Goal: Information Seeking & Learning: Understand process/instructions

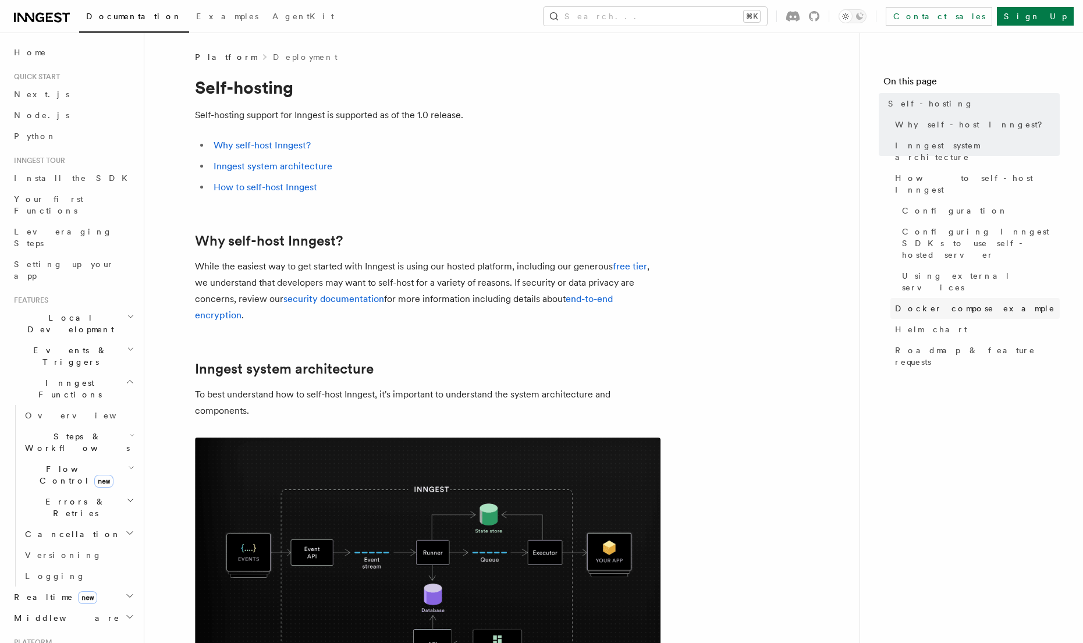
click at [937, 303] on span "Docker compose example" at bounding box center [975, 309] width 160 height 12
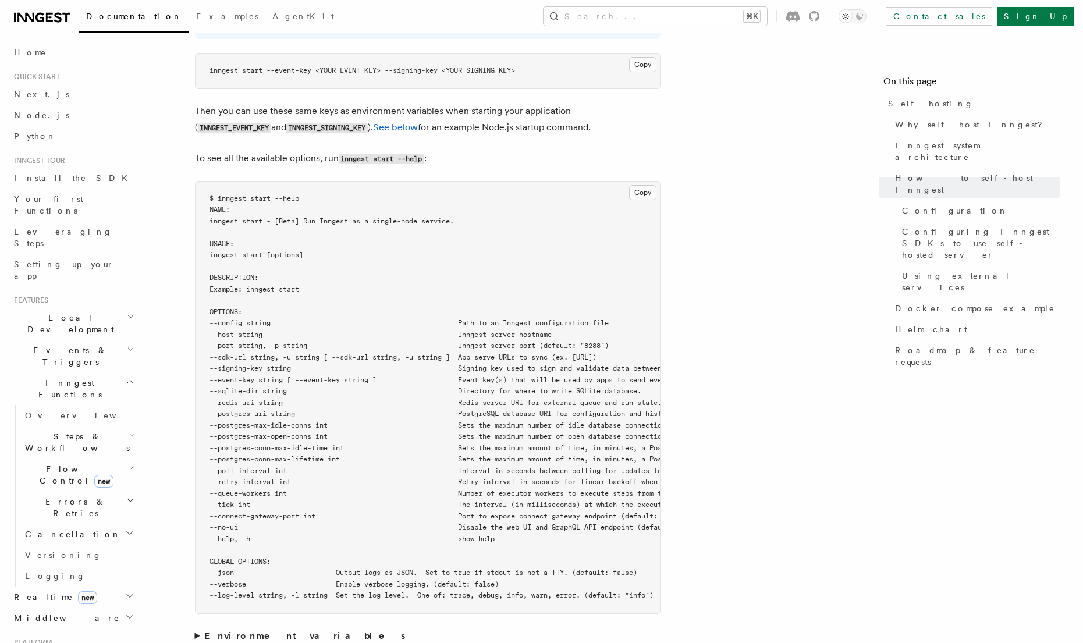
scroll to position [1900, 0]
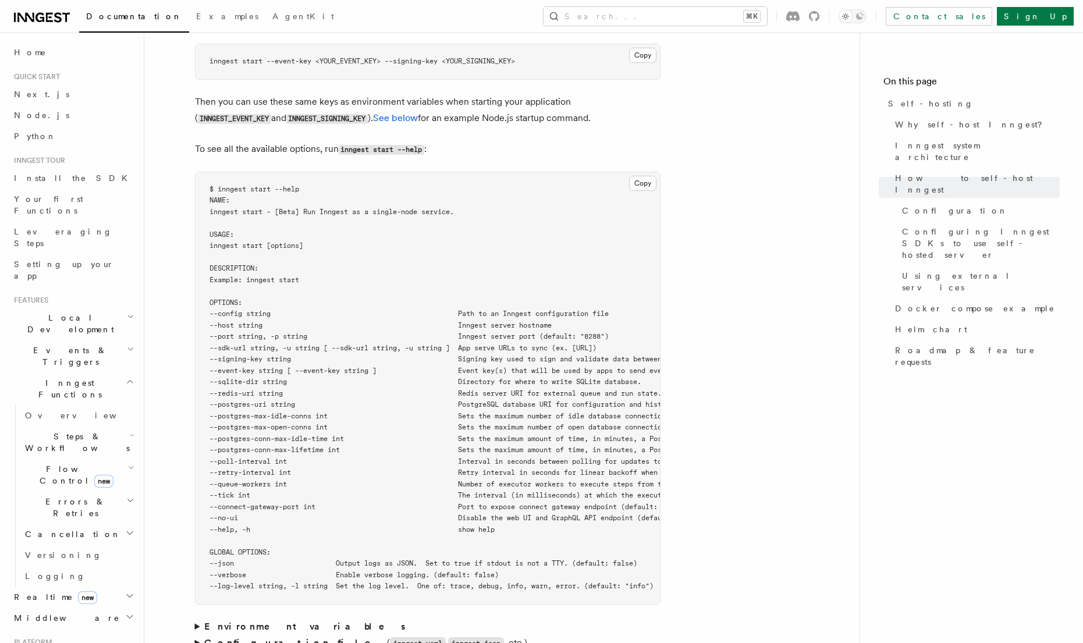
drag, startPoint x: 232, startPoint y: 296, endPoint x: 574, endPoint y: 297, distance: 341.6
click at [574, 297] on pre "$ inngest start --help NAME: inngest start - [Beta] Run Inngest as a single-nod…" at bounding box center [428, 388] width 464 height 432
click at [577, 297] on pre "$ inngest start --help NAME: inngest start - [Beta] Run Inngest as a single-nod…" at bounding box center [428, 388] width 464 height 432
drag, startPoint x: 228, startPoint y: 297, endPoint x: 548, endPoint y: 288, distance: 320.7
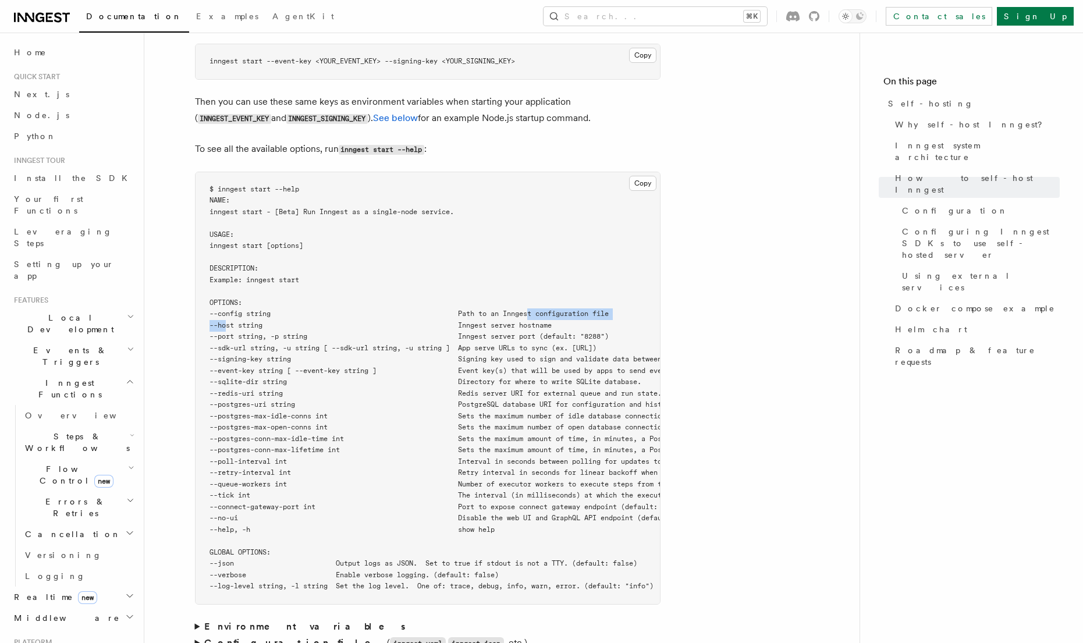
click at [546, 287] on code "$ inngest start --help NAME: inngest start - [Beta] Run Inngest as a single-nod…" at bounding box center [604, 388] width 790 height 406
click at [548, 310] on span "--config string Path to an Inngest configuration file" at bounding box center [408, 314] width 399 height 8
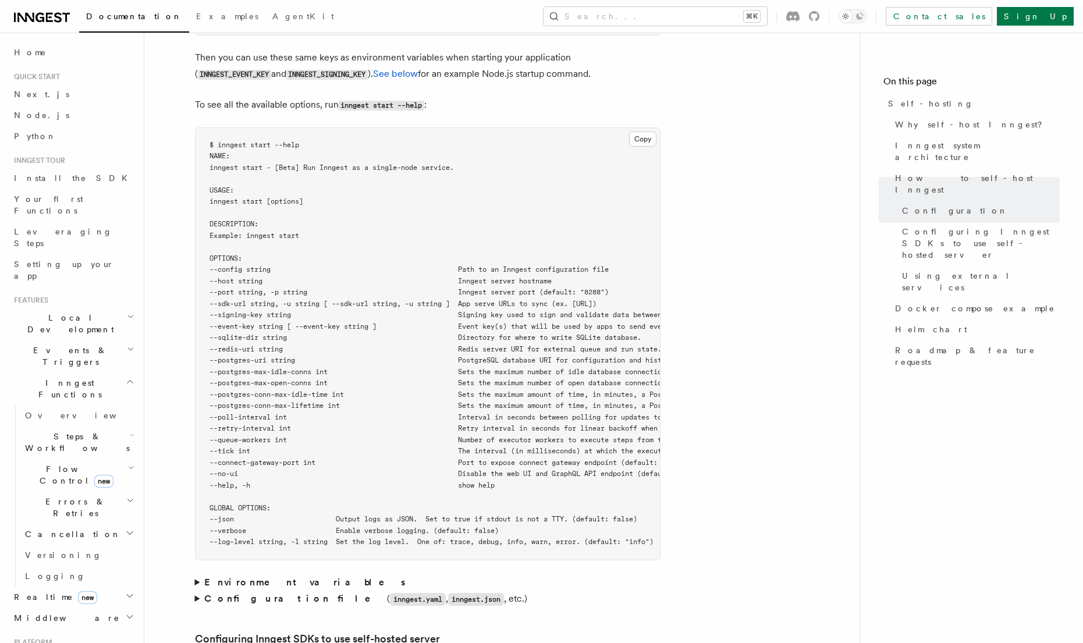
scroll to position [2011, 0]
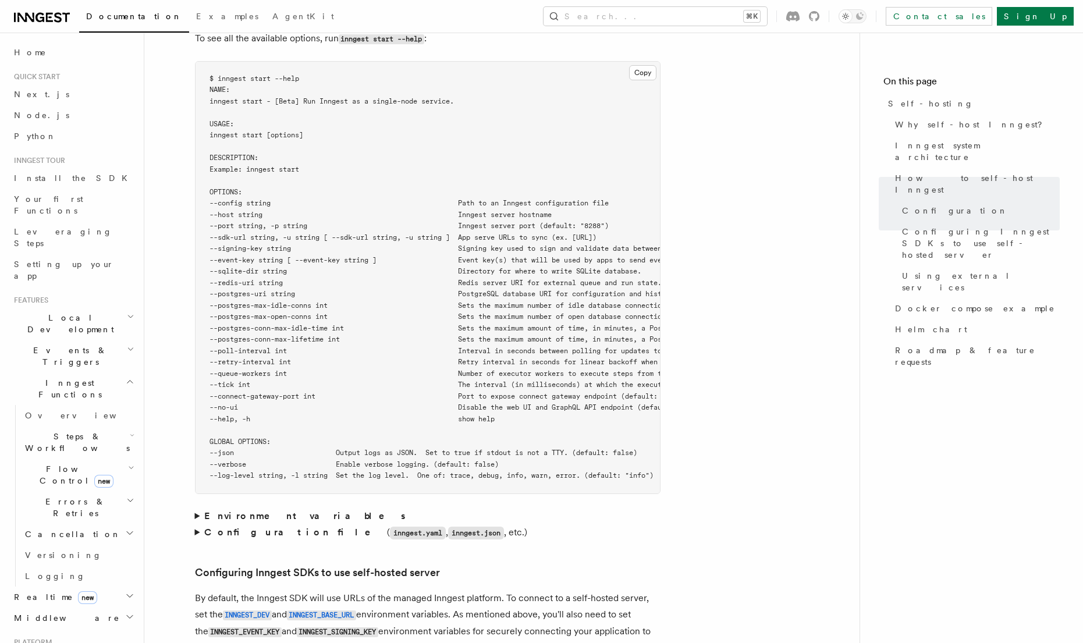
click at [197, 508] on summary "Environment variables" at bounding box center [427, 516] width 465 height 16
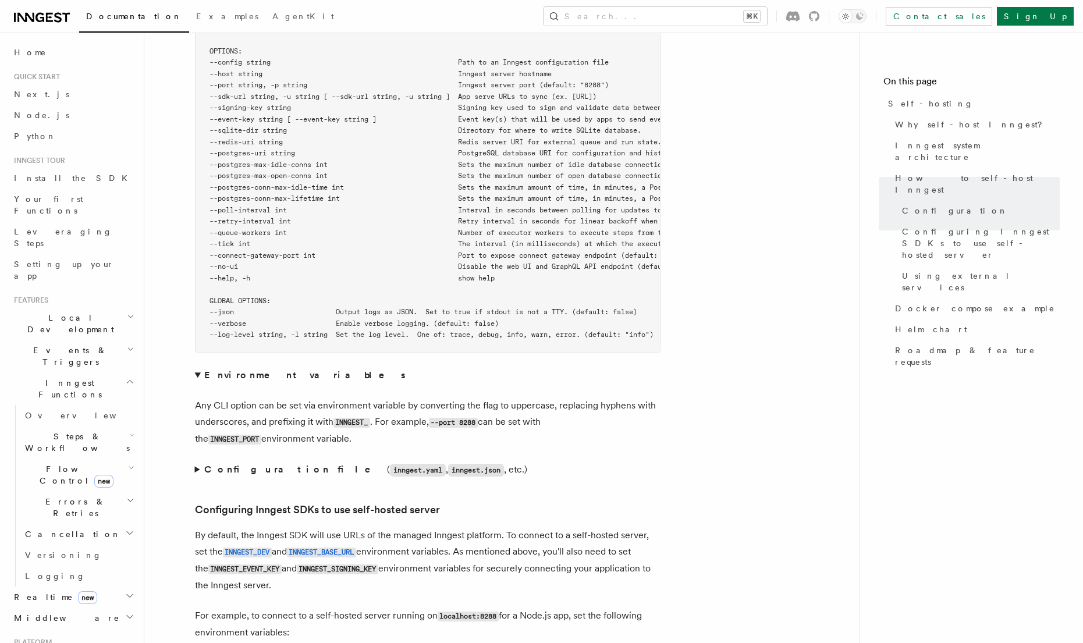
scroll to position [2159, 0]
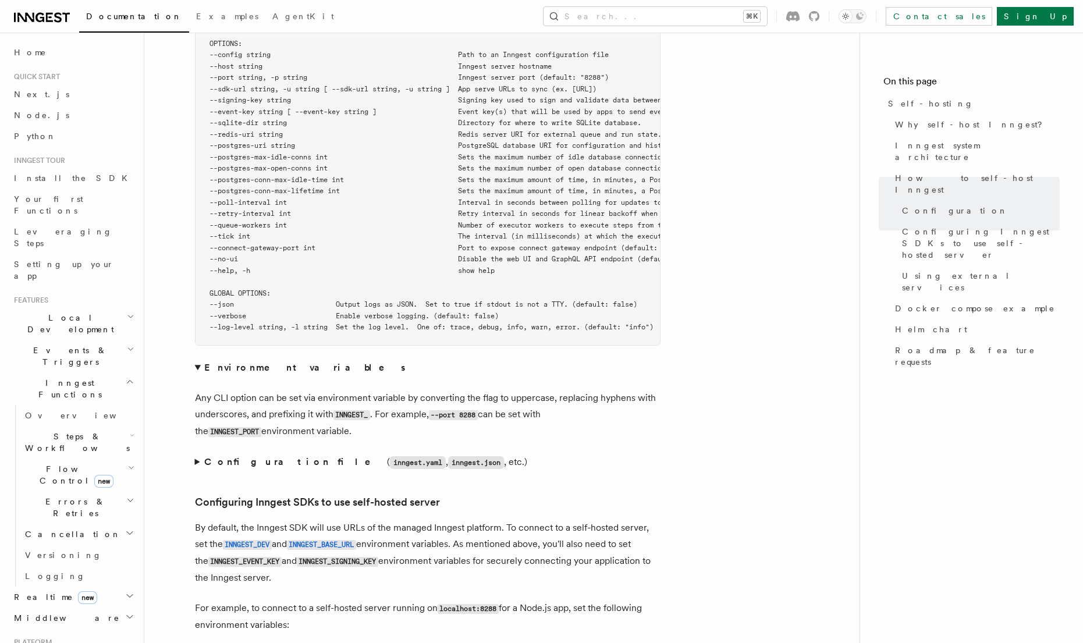
click at [197, 454] on summary "Configuration file ( inngest.yaml , inngest.json , etc.)" at bounding box center [427, 462] width 465 height 17
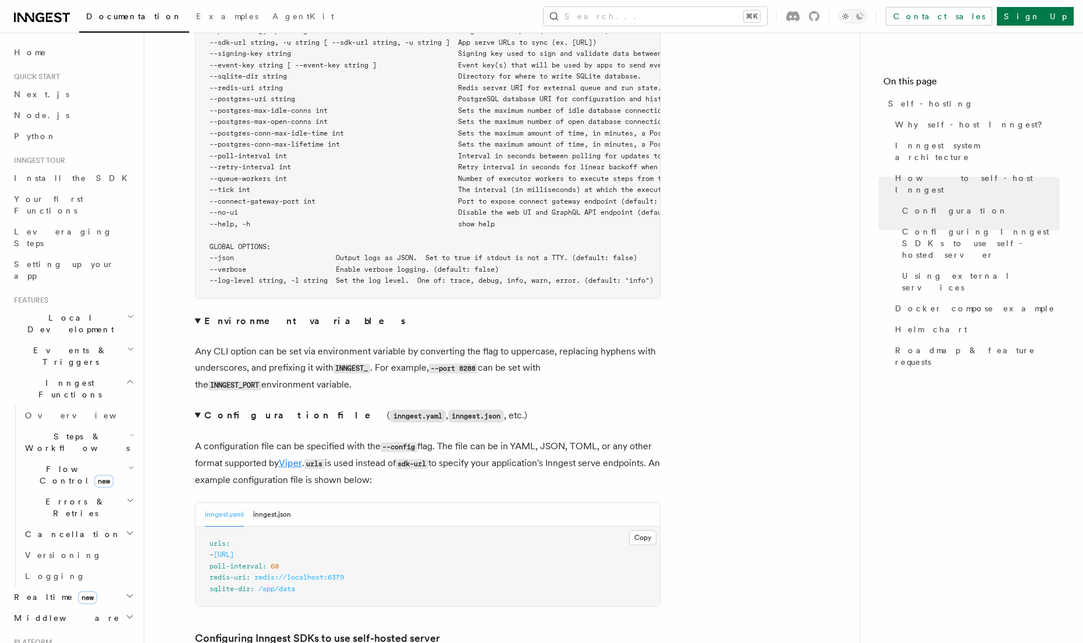
scroll to position [2149, 0]
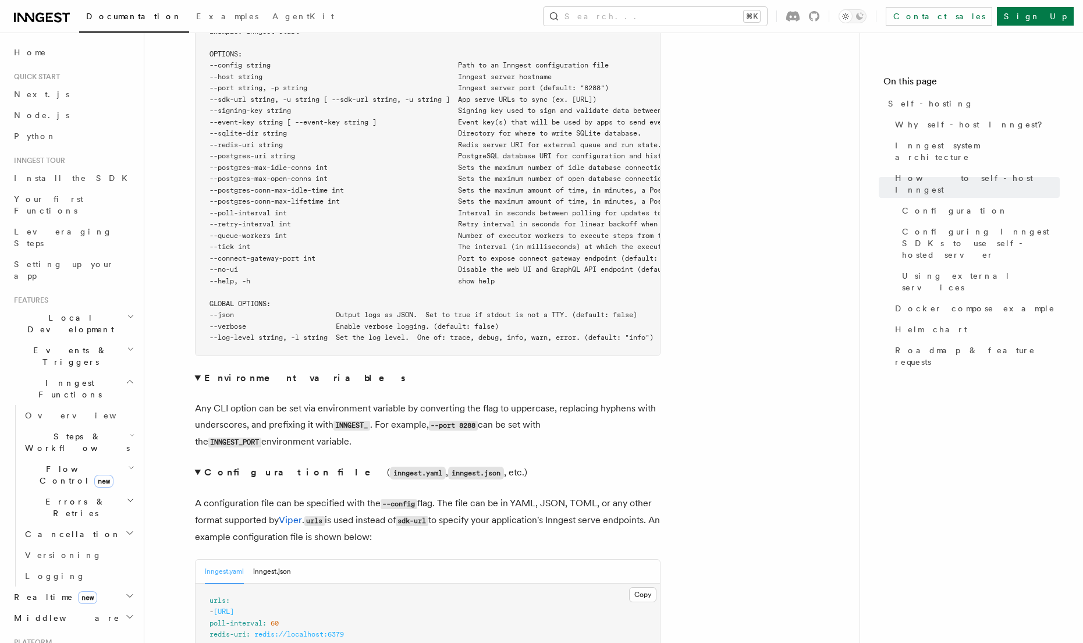
click at [339, 421] on code "INNGEST_" at bounding box center [351, 426] width 37 height 10
copy code "INNGEST_"
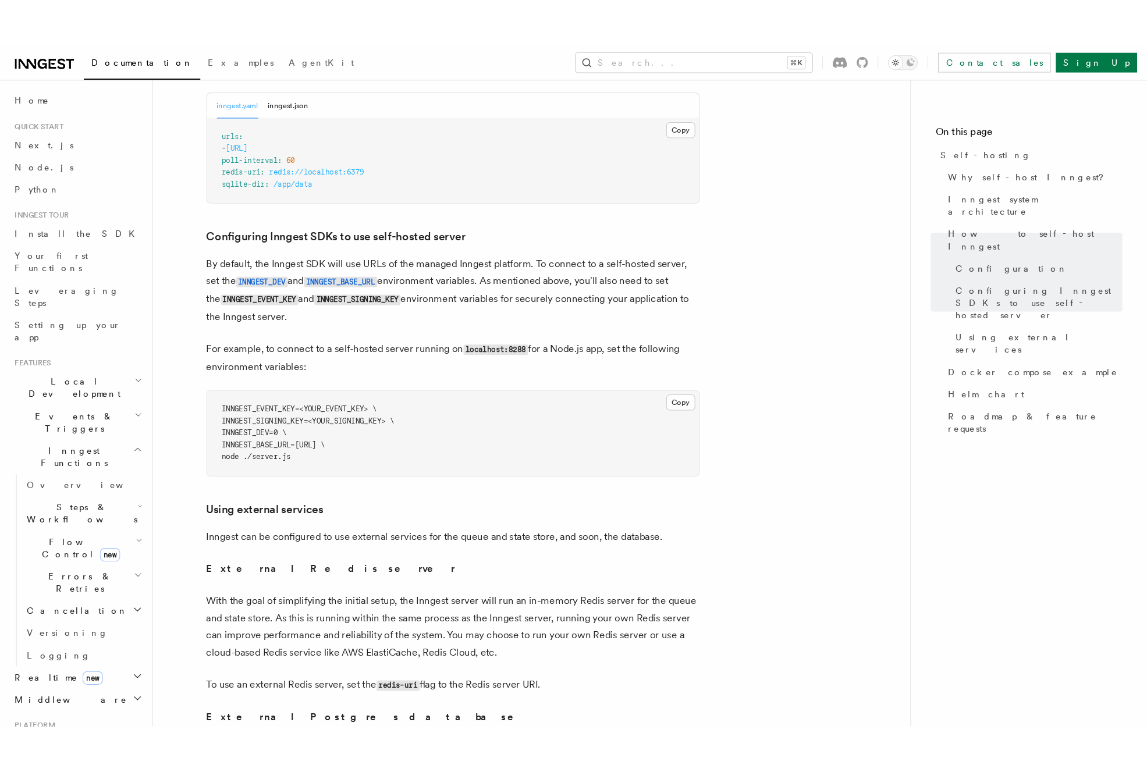
scroll to position [2634, 0]
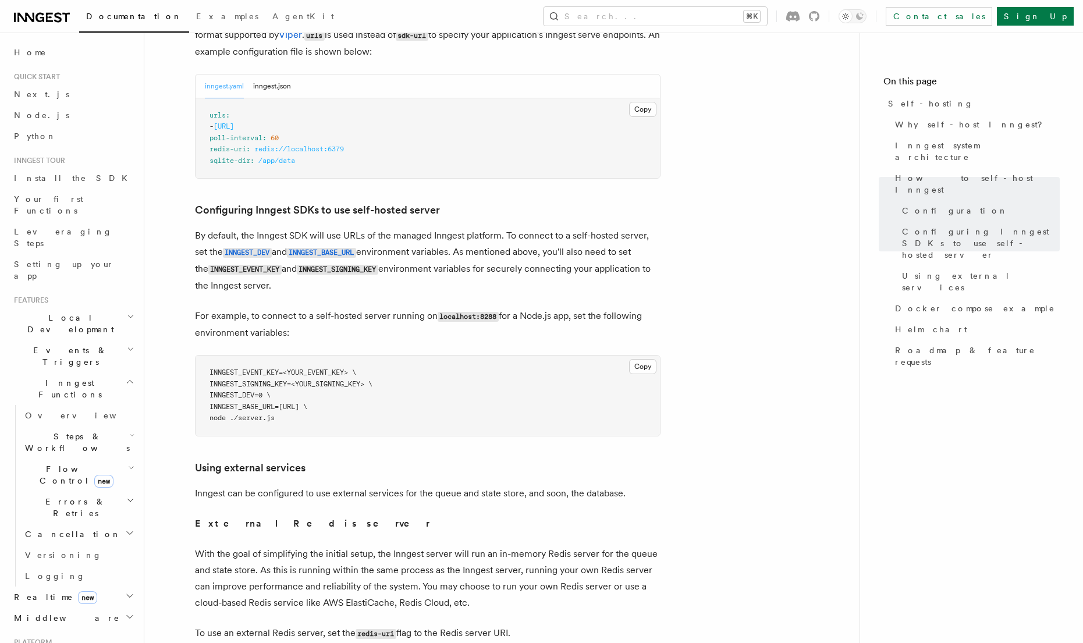
click at [264, 403] on span "INNGEST_BASE_URL=[URL] \" at bounding box center [258, 407] width 98 height 8
copy span "INNGEST_BASE_URL"
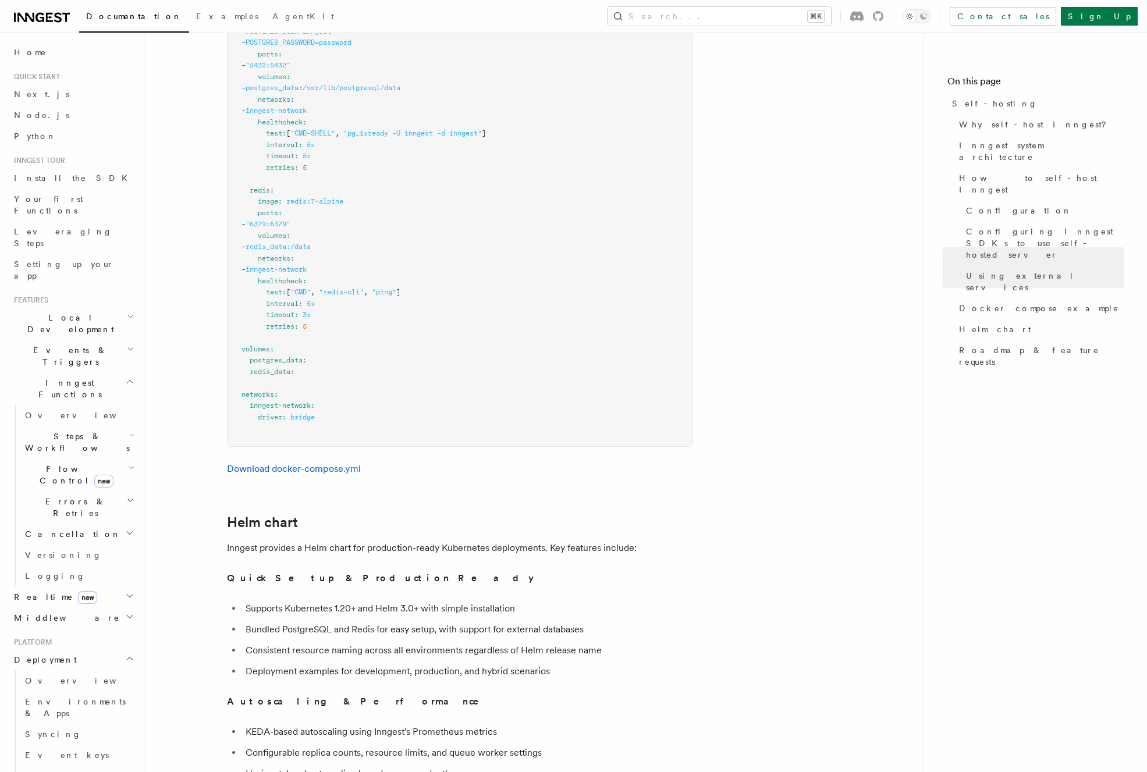
scroll to position [3797, 0]
click at [390, 339] on pre "services : inngest : image : inngest/inngest command : "inngest start" ports : …" at bounding box center [460, 57] width 464 height 772
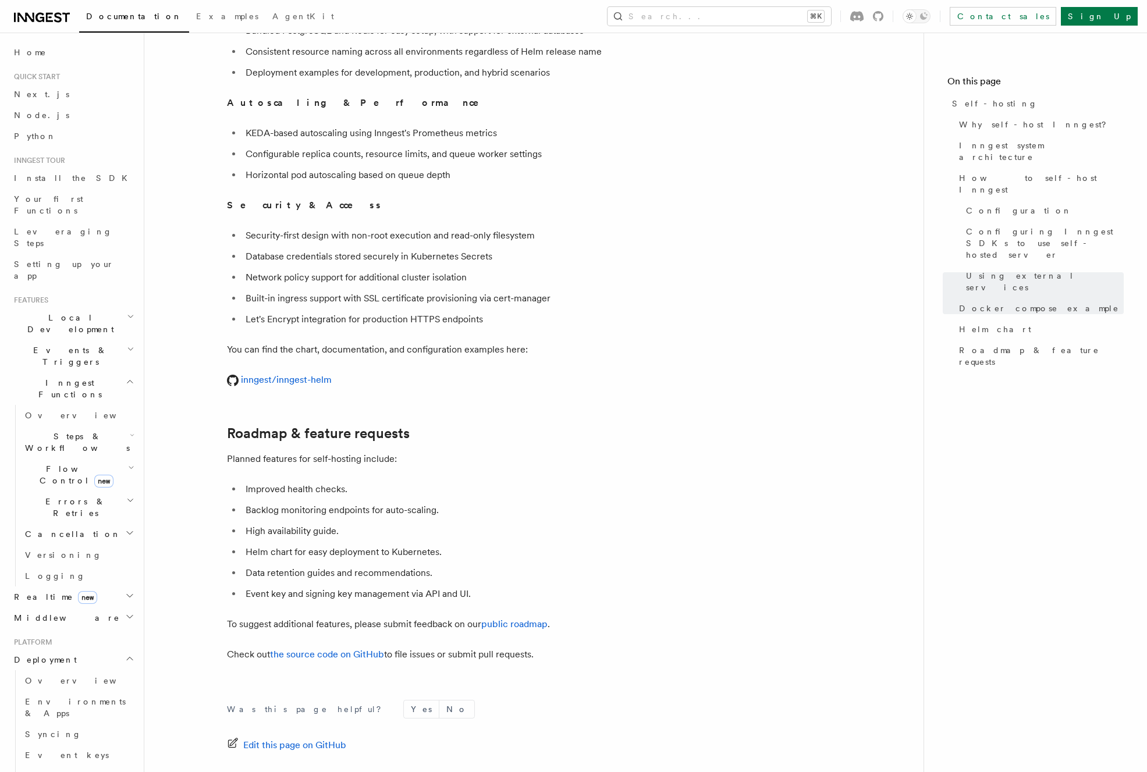
scroll to position [4392, 0]
drag, startPoint x: 266, startPoint y: 450, endPoint x: 372, endPoint y: 505, distance: 120.0
click at [372, 524] on li "High availability guide." at bounding box center [467, 532] width 450 height 16
drag, startPoint x: 254, startPoint y: 506, endPoint x: 330, endPoint y: 514, distance: 76.7
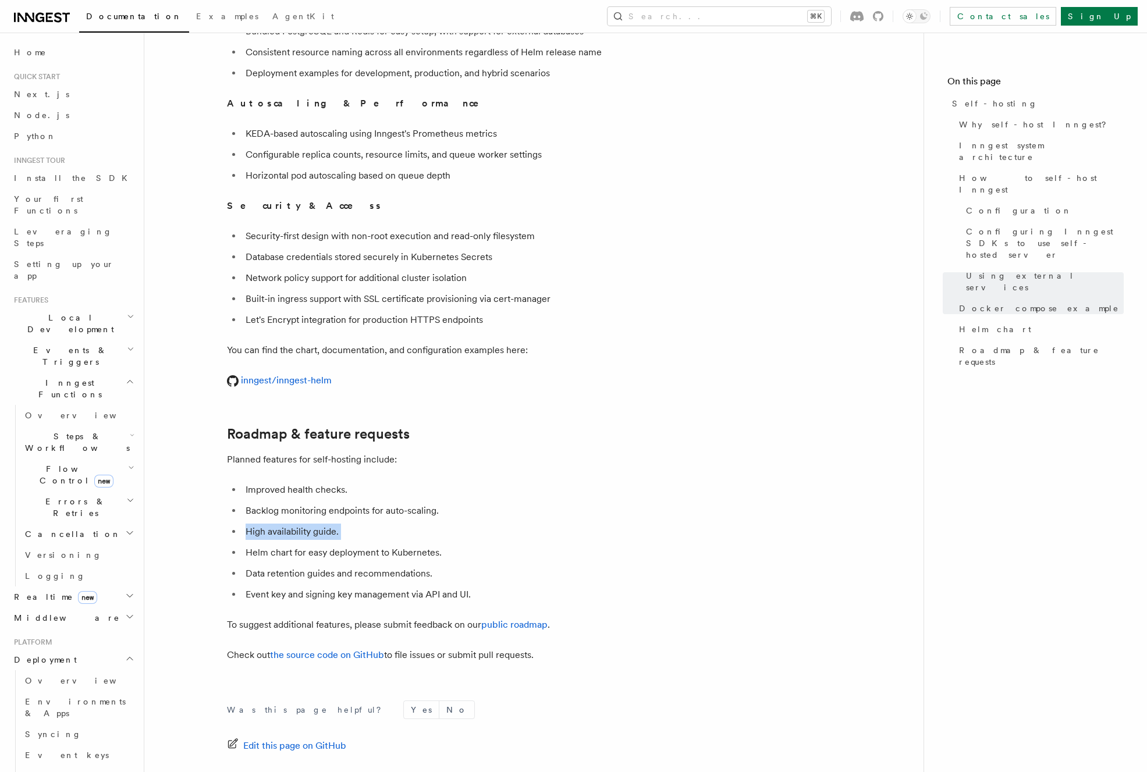
click at [327, 514] on ul "Improved health checks. Backlog monitoring endpoints for auto-scaling. High ava…" at bounding box center [459, 542] width 465 height 121
click at [330, 514] on ul "Improved health checks. Backlog monitoring endpoints for auto-scaling. High ava…" at bounding box center [459, 542] width 465 height 121
drag, startPoint x: 255, startPoint y: 532, endPoint x: 367, endPoint y: 566, distance: 116.3
click at [362, 563] on ul "Improved health checks. Backlog monitoring endpoints for auto-scaling. High ava…" at bounding box center [459, 542] width 465 height 121
click at [367, 587] on li "Event key and signing key management via API and UI." at bounding box center [467, 595] width 450 height 16
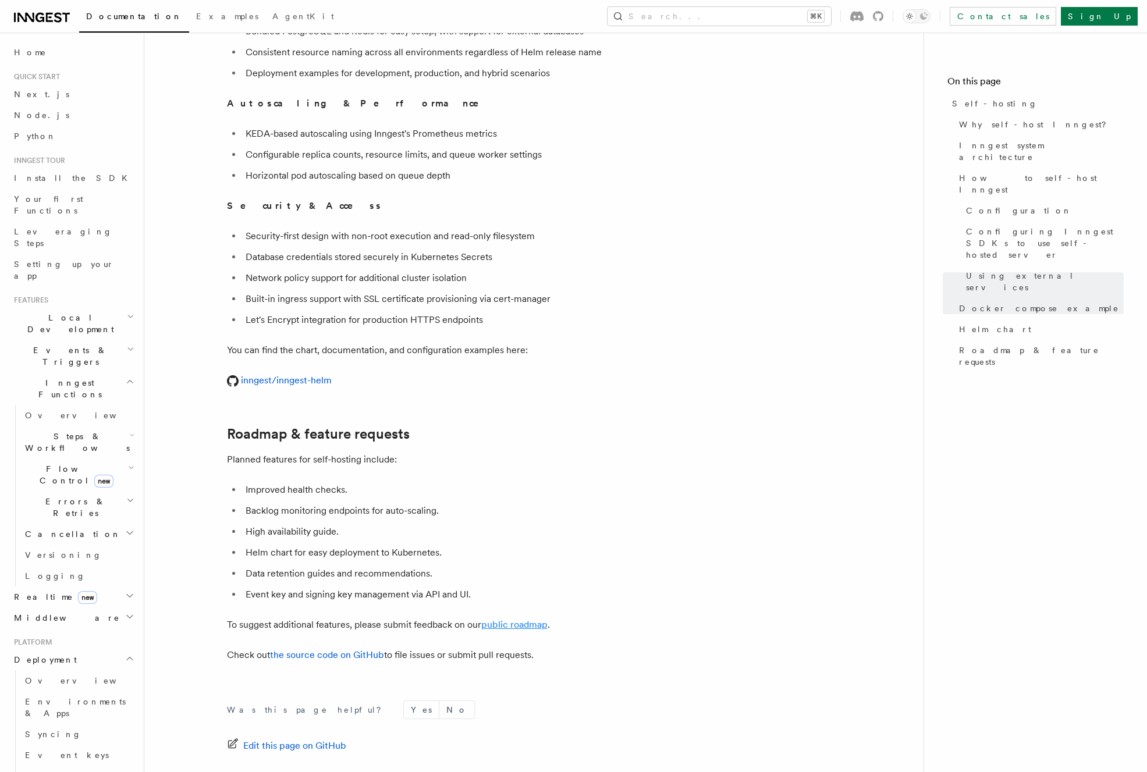
click at [518, 619] on link "public roadmap" at bounding box center [514, 624] width 66 height 11
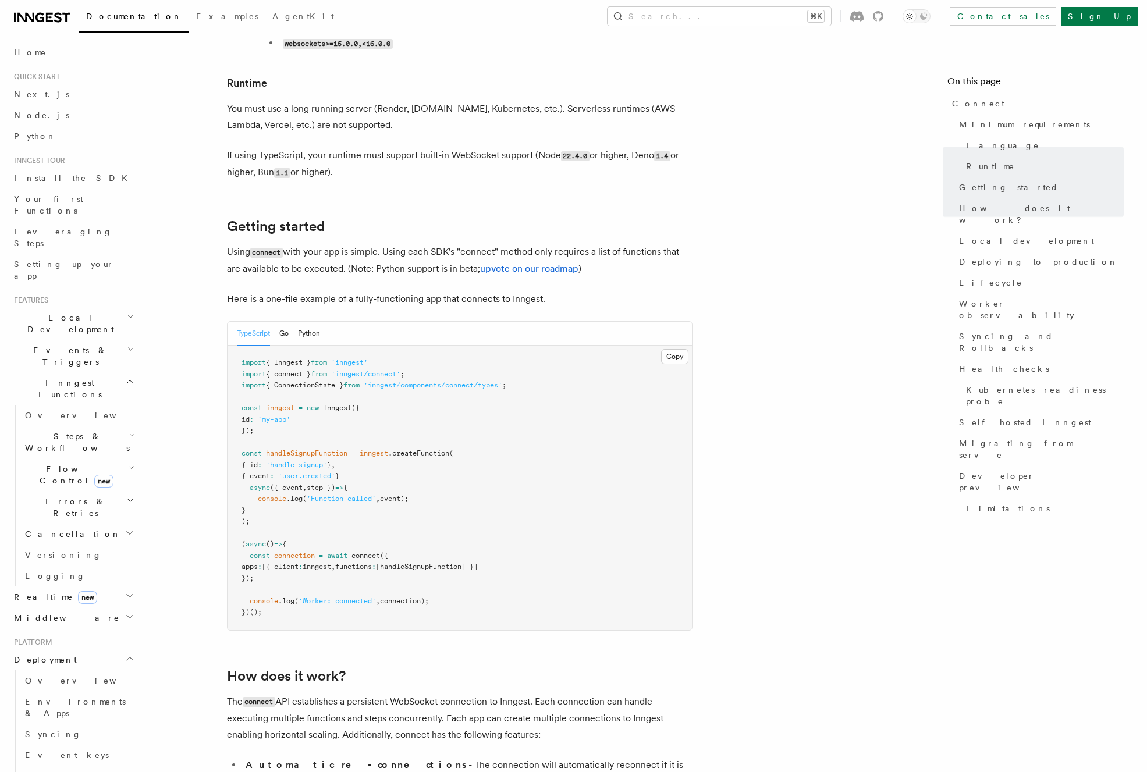
scroll to position [606, 0]
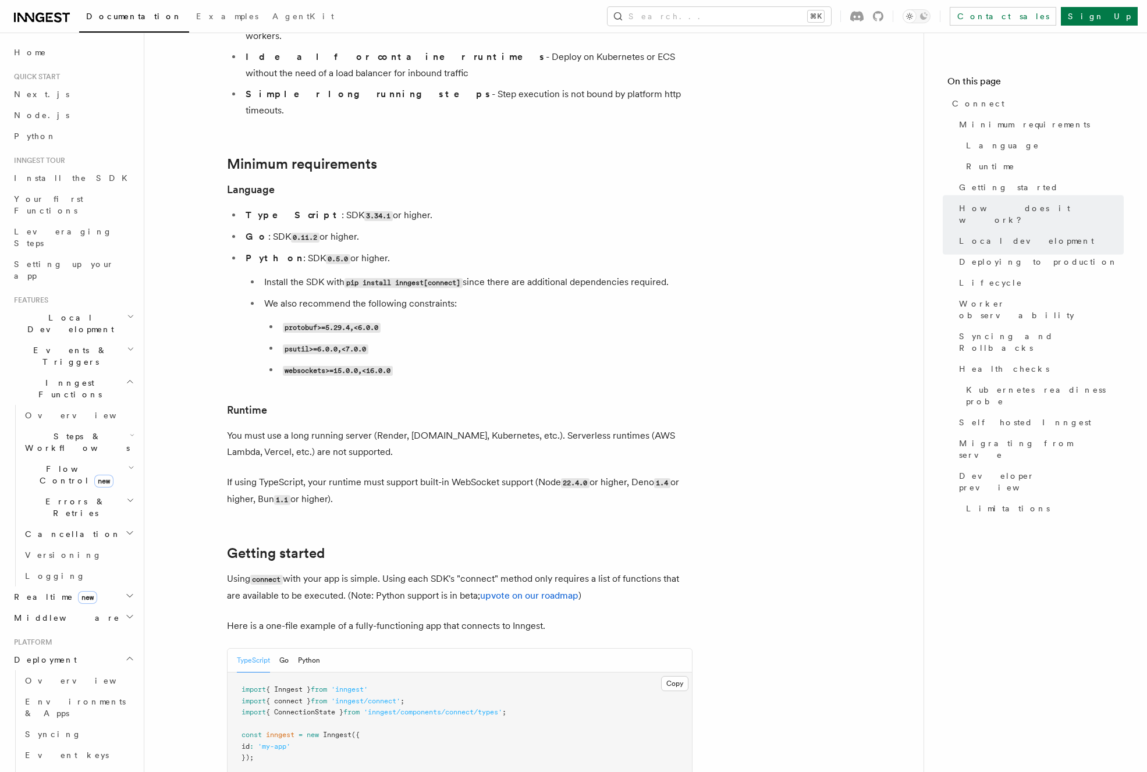
scroll to position [0, 0]
